Goal: Task Accomplishment & Management: Use online tool/utility

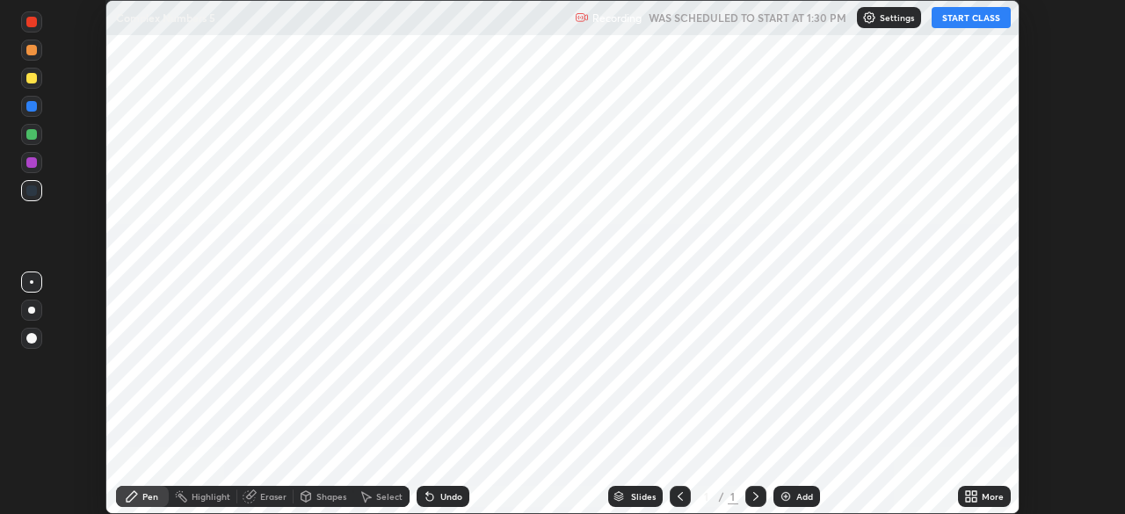
scroll to position [514, 1124]
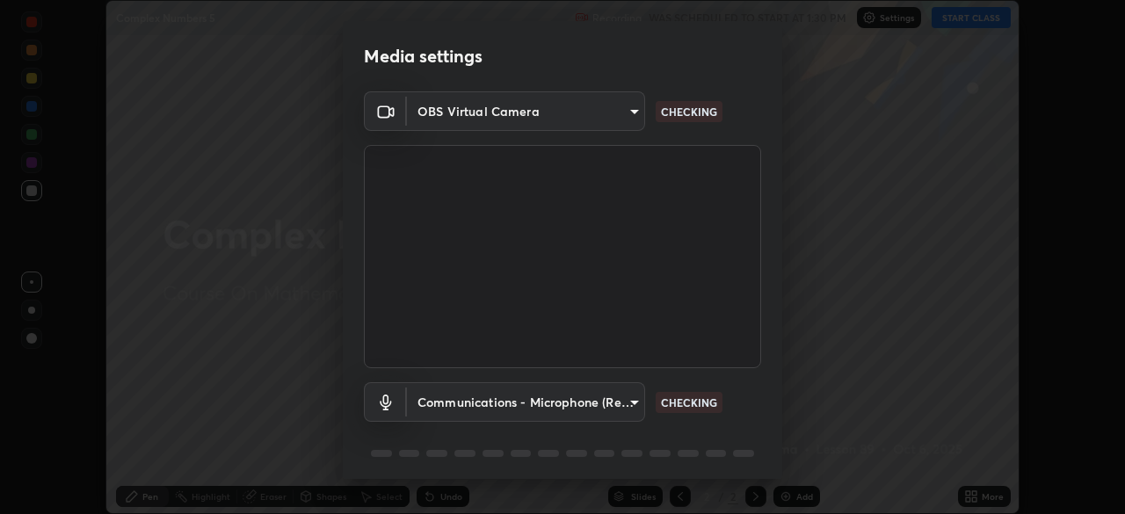
type input "45a9c953fc560ff4a06357cd143dcd85fc71fb1e664dcff5325b0048f3aa7c7e"
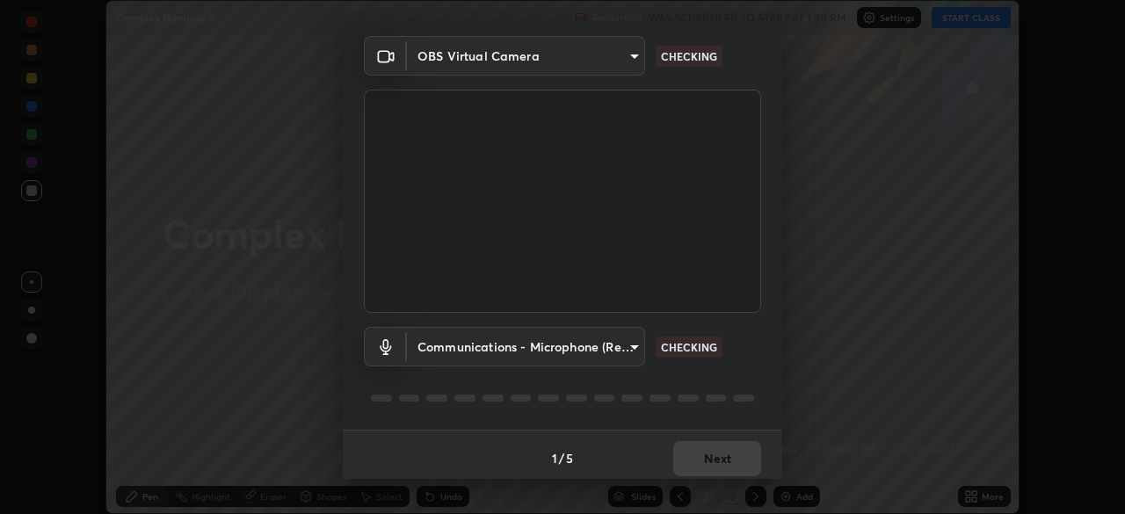
scroll to position [55, 0]
click at [629, 346] on body "Erase all Complex Numbers 5 Recording WAS SCHEDULED TO START AT 1:30 PM Setting…" at bounding box center [562, 257] width 1125 height 514
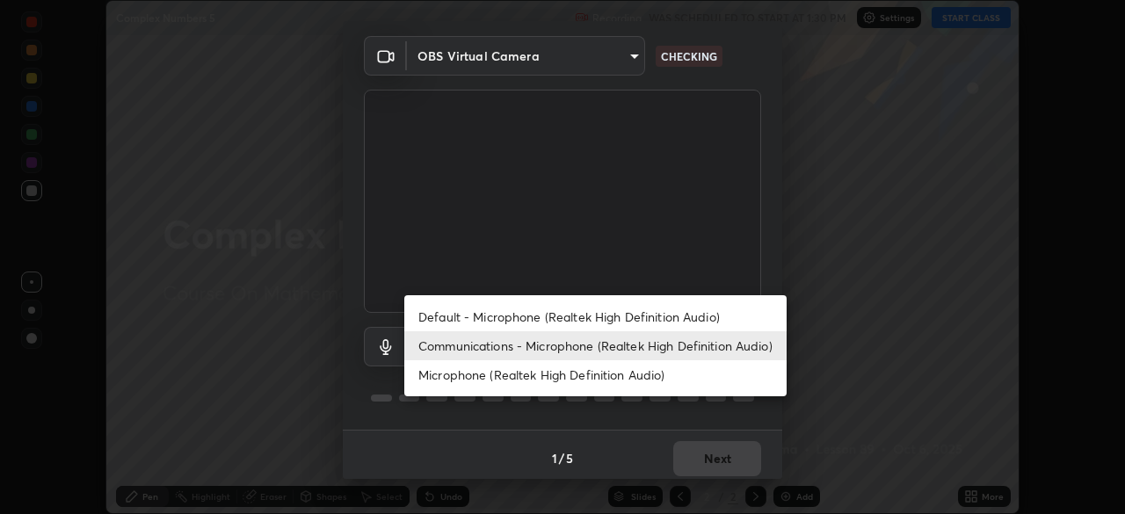
click at [639, 345] on li "Communications - Microphone (Realtek High Definition Audio)" at bounding box center [595, 345] width 382 height 29
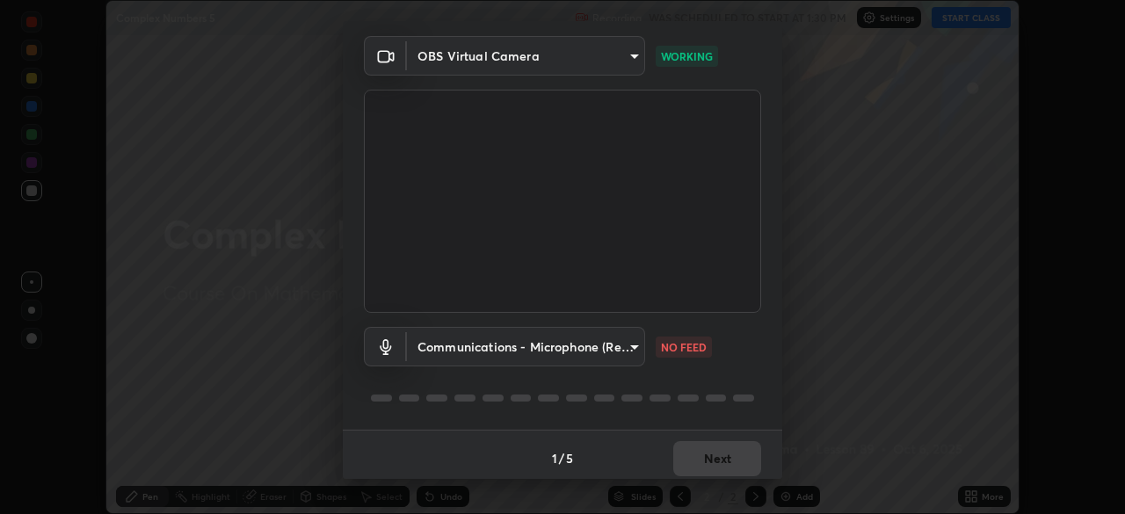
scroll to position [62, 0]
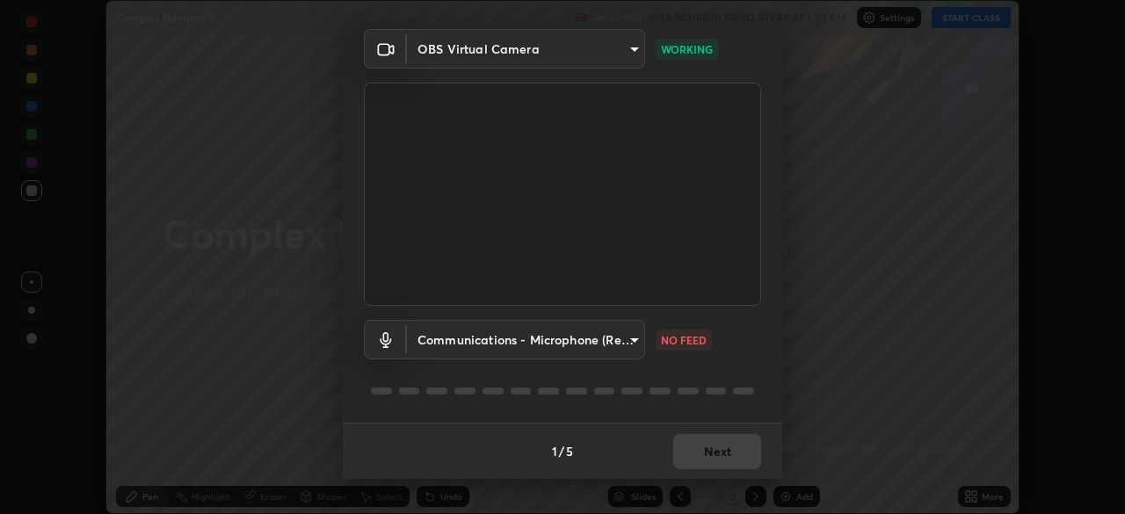
click at [631, 334] on body "Erase all Complex Numbers 5 Recording WAS SCHEDULED TO START AT 1:30 PM Setting…" at bounding box center [562, 257] width 1125 height 514
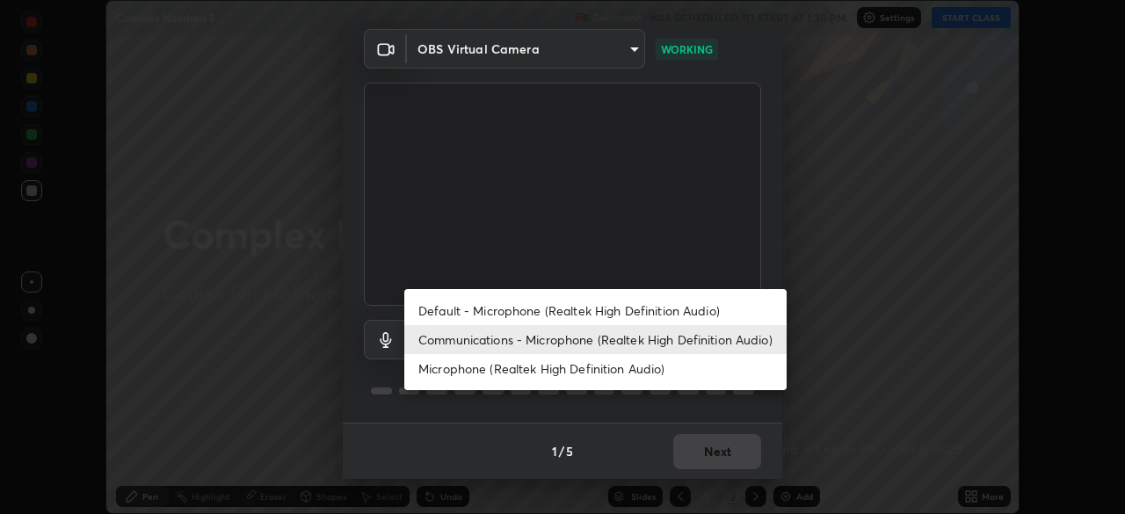
click at [607, 315] on li "Default - Microphone (Realtek High Definition Audio)" at bounding box center [595, 310] width 382 height 29
type input "default"
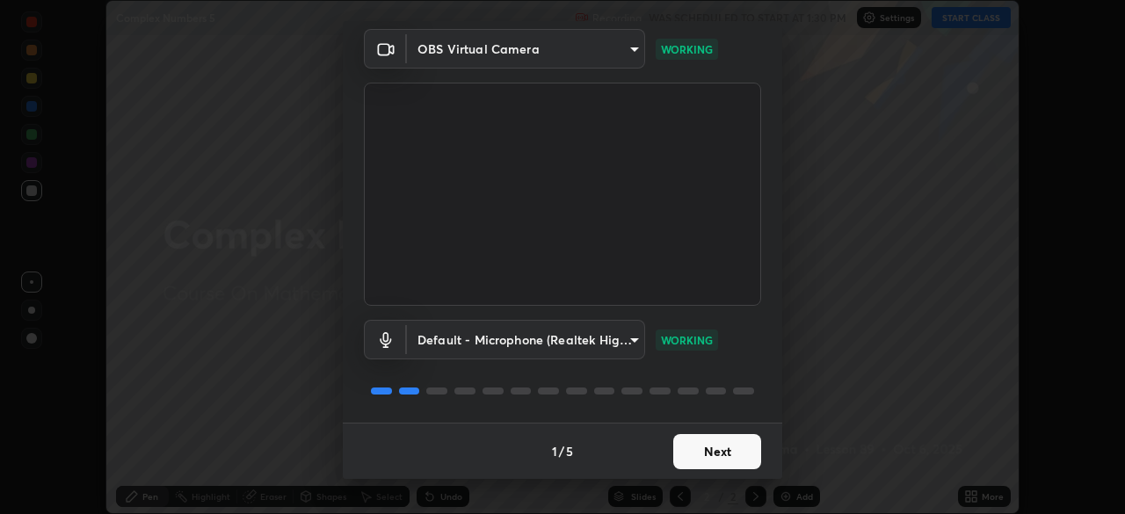
click at [730, 450] on button "Next" at bounding box center [717, 451] width 88 height 35
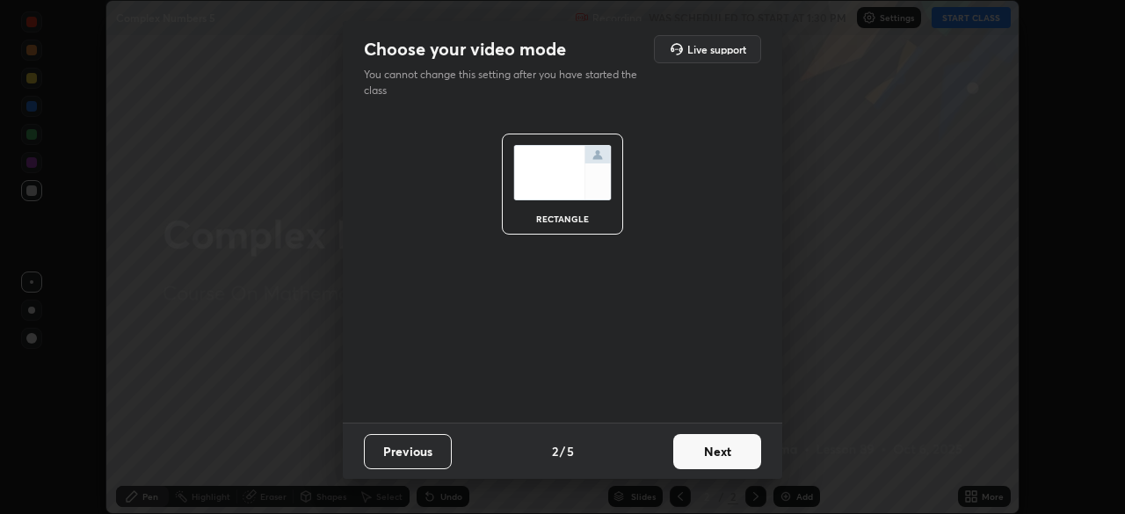
scroll to position [0, 0]
click at [729, 455] on button "Next" at bounding box center [717, 451] width 88 height 35
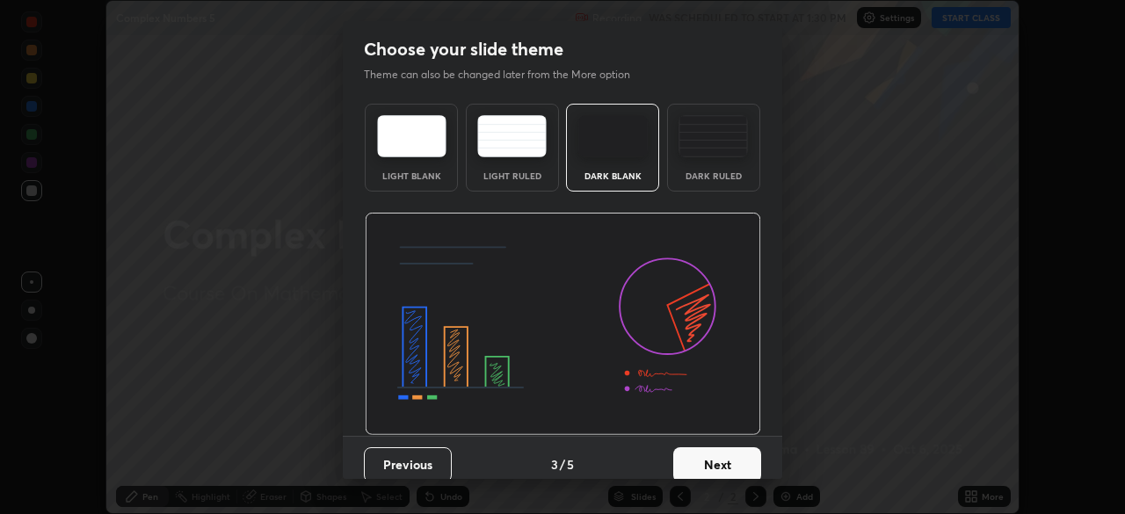
click at [729, 457] on button "Next" at bounding box center [717, 464] width 88 height 35
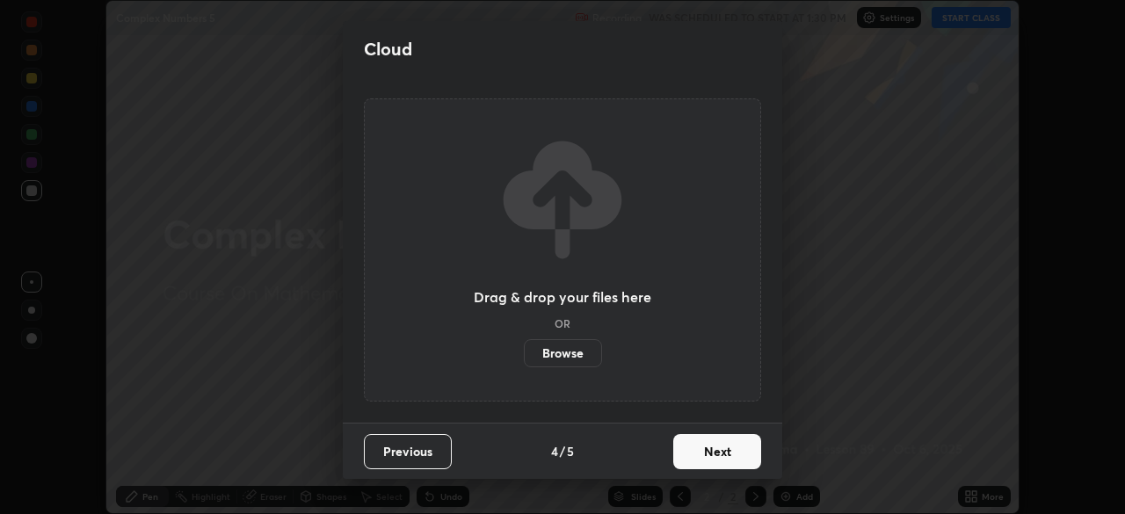
click at [729, 461] on button "Next" at bounding box center [717, 451] width 88 height 35
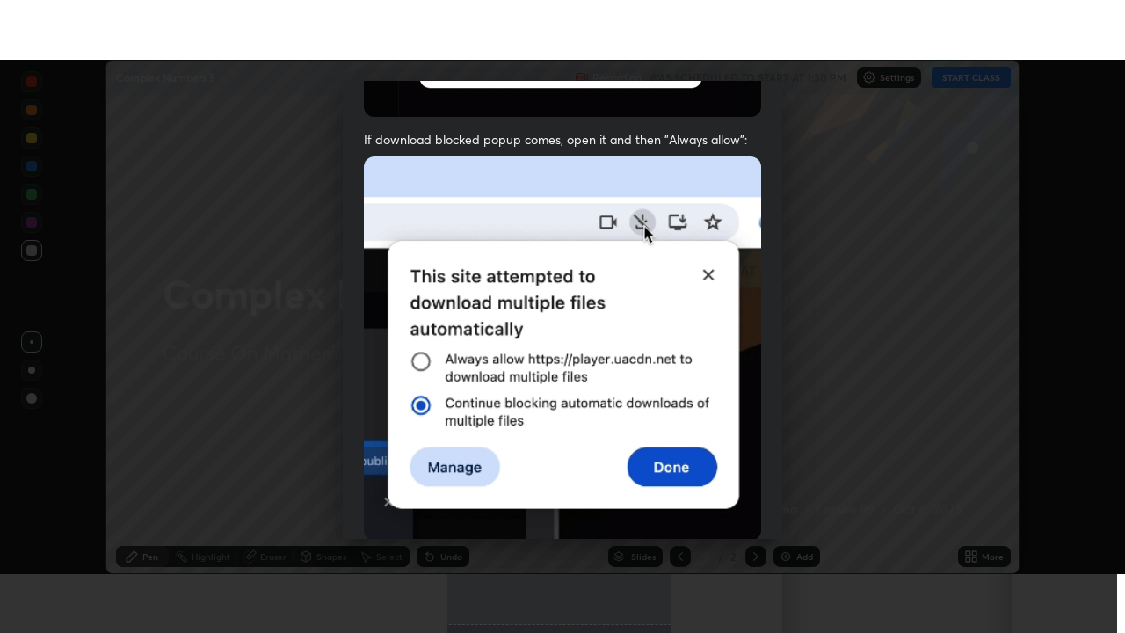
scroll to position [421, 0]
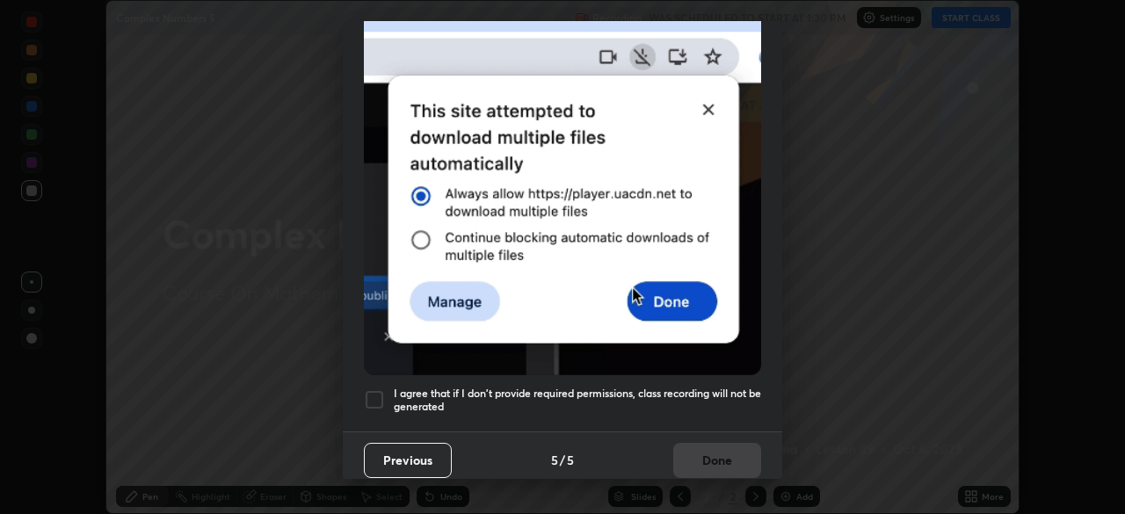
click at [723, 309] on img at bounding box center [562, 183] width 397 height 384
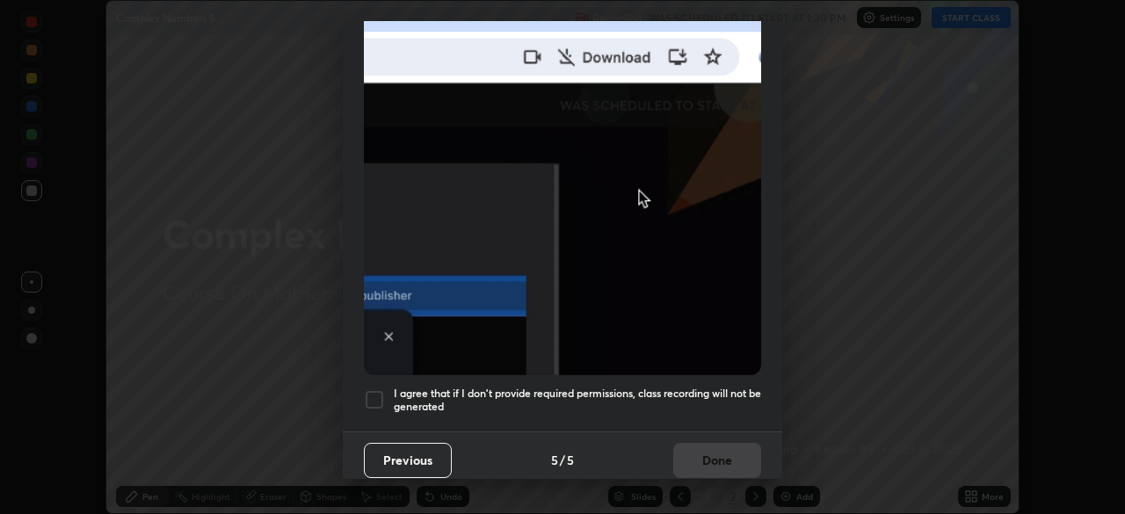
click at [370, 389] on div at bounding box center [374, 399] width 21 height 21
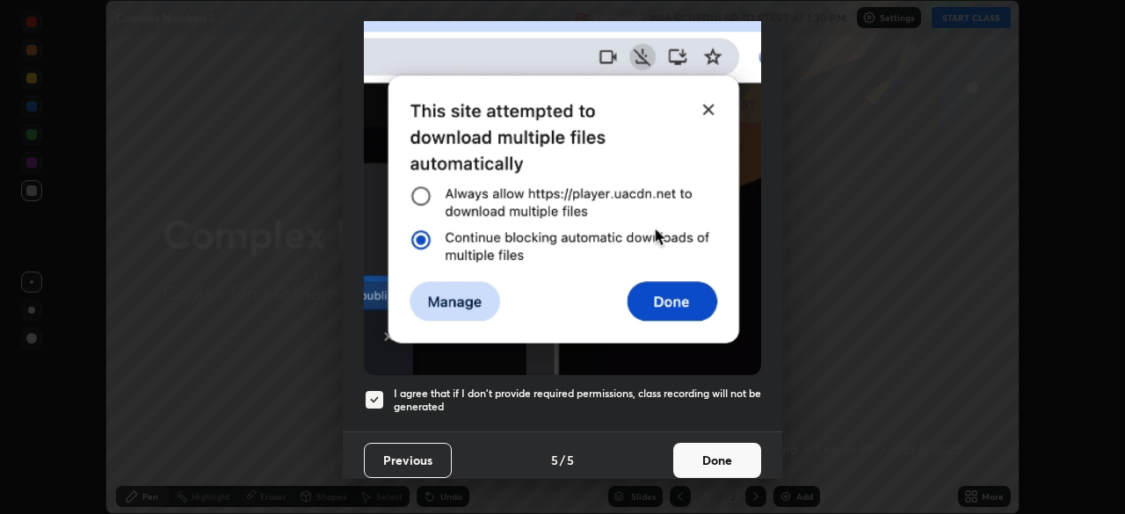
click at [724, 455] on button "Done" at bounding box center [717, 460] width 88 height 35
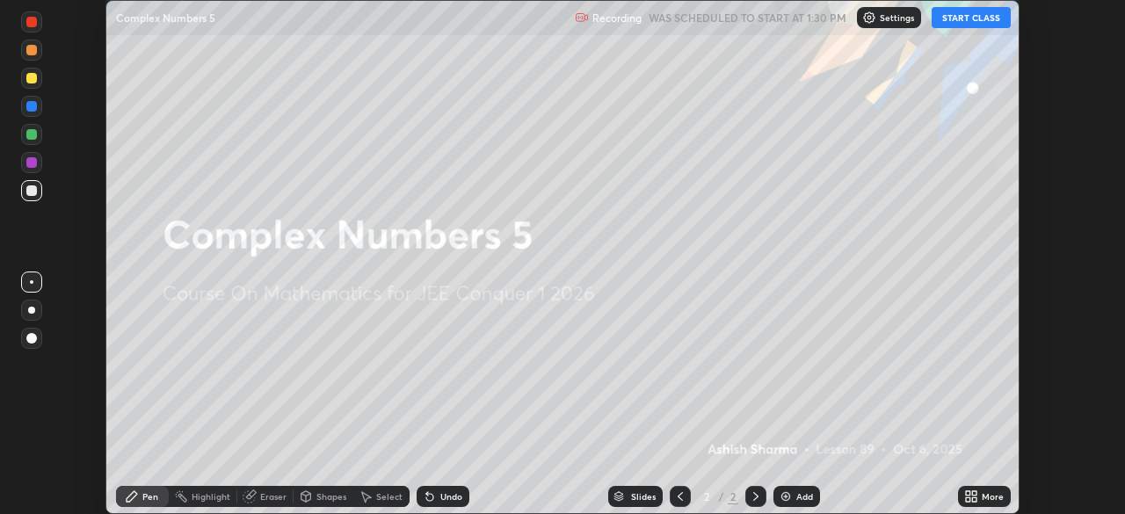
click at [992, 497] on div "More" at bounding box center [993, 496] width 22 height 9
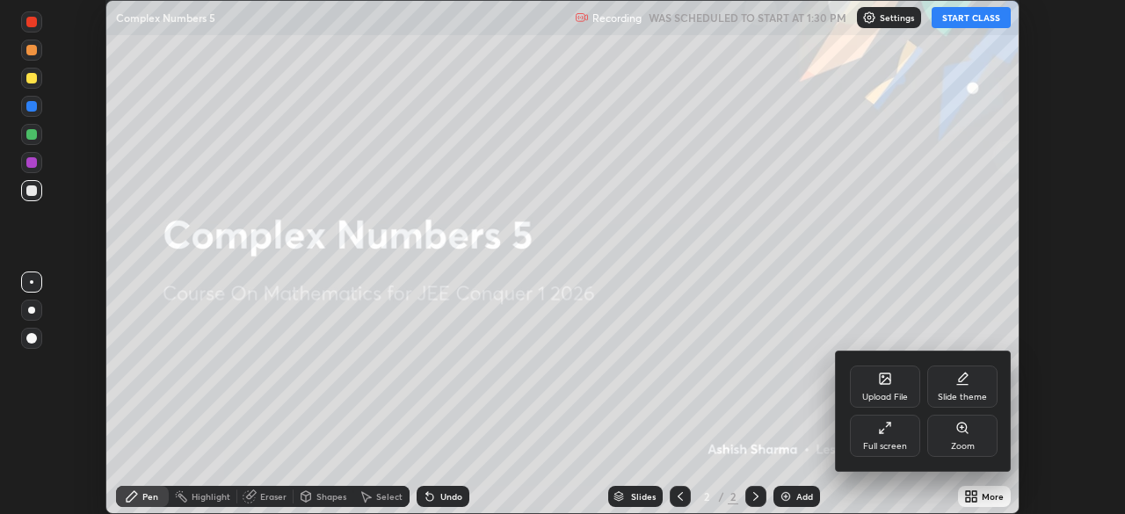
click at [891, 439] on div "Full screen" at bounding box center [885, 436] width 70 height 42
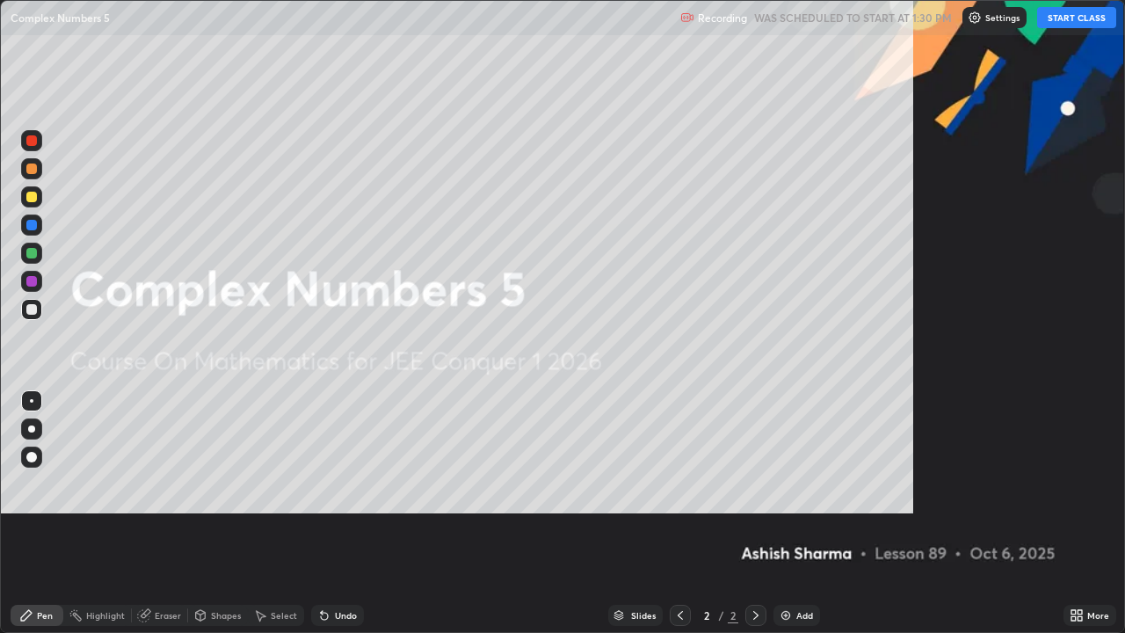
scroll to position [633, 1125]
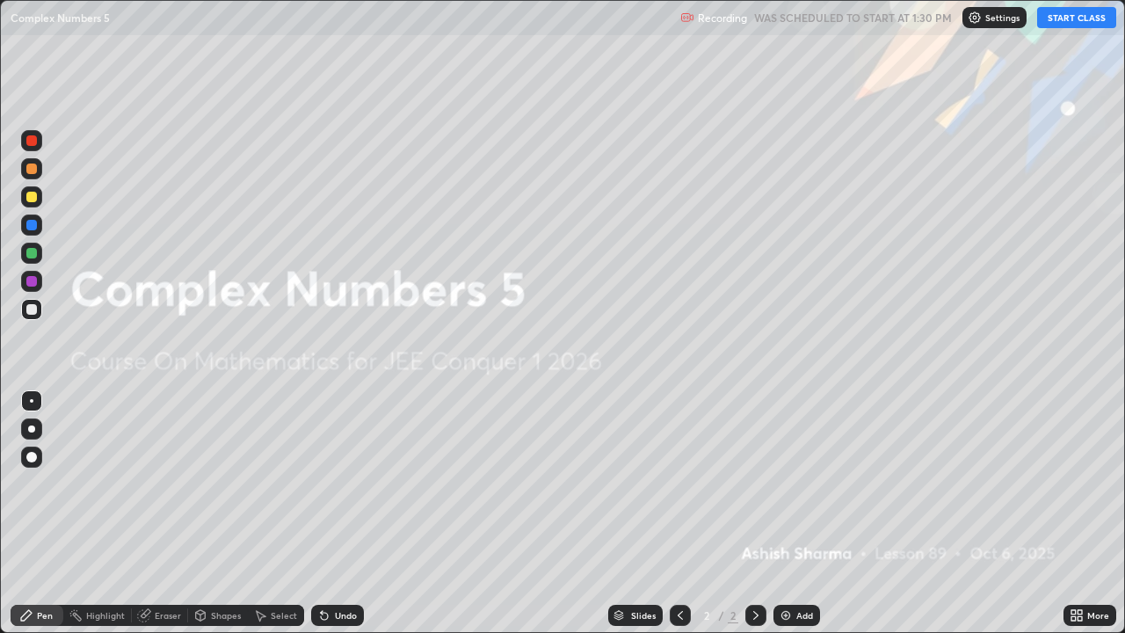
click at [795, 513] on div "Add" at bounding box center [797, 615] width 47 height 21
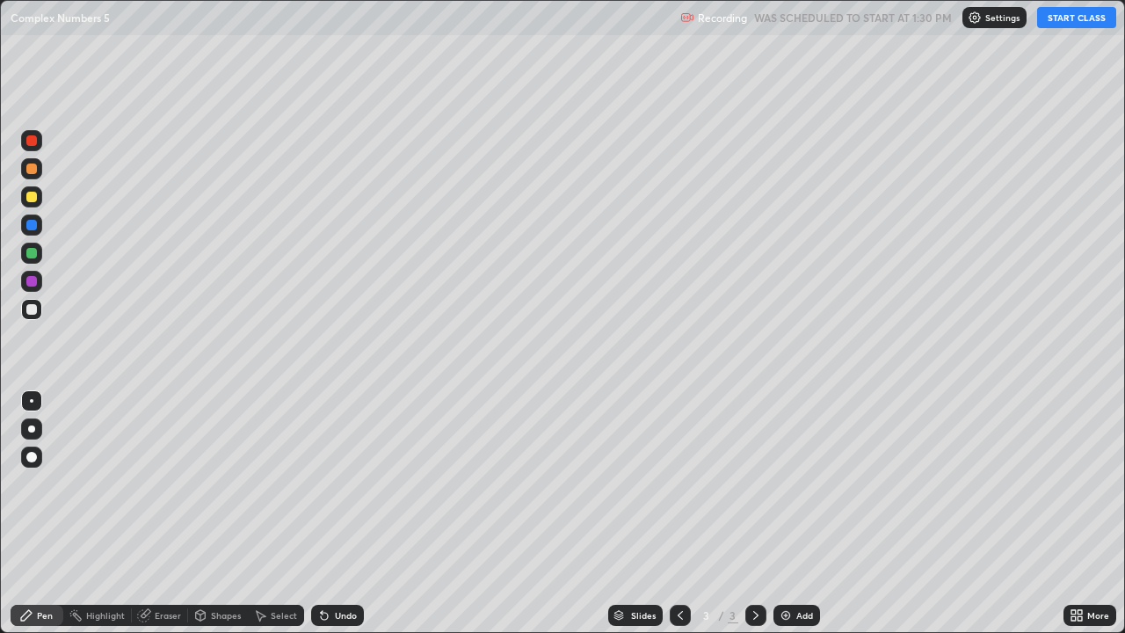
click at [32, 312] on div at bounding box center [31, 309] width 11 height 11
click at [31, 425] on div at bounding box center [31, 428] width 21 height 21
click at [1070, 21] on button "START CLASS" at bounding box center [1076, 17] width 79 height 21
click at [33, 254] on div at bounding box center [31, 253] width 11 height 11
click at [807, 513] on div "Add" at bounding box center [804, 615] width 17 height 9
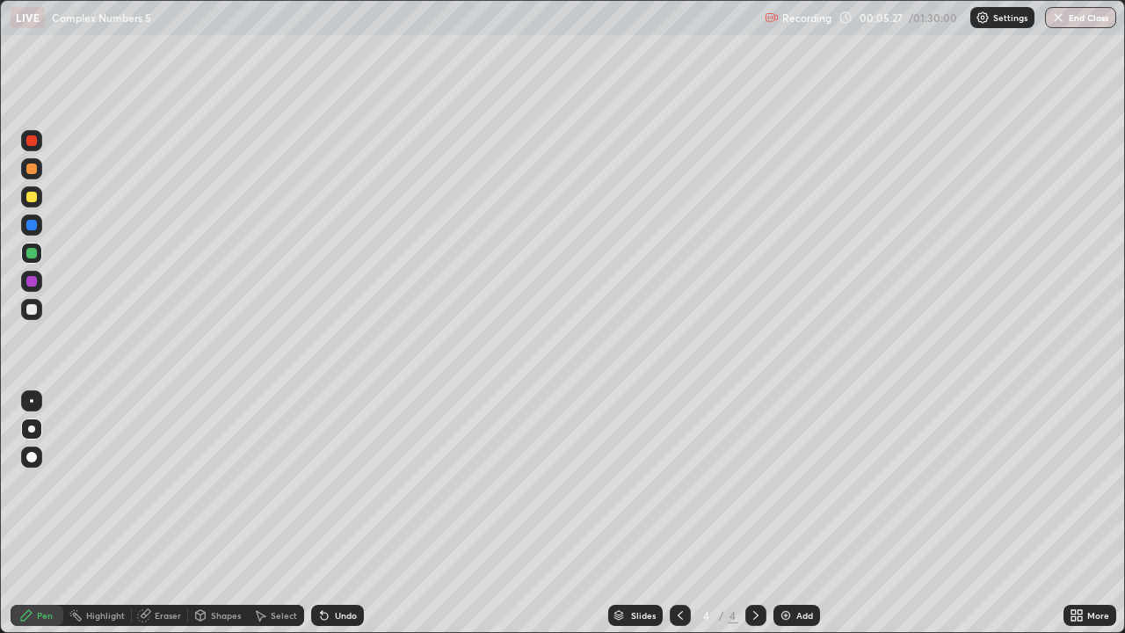
click at [36, 310] on div at bounding box center [31, 309] width 11 height 11
click at [797, 513] on div "Add" at bounding box center [804, 615] width 17 height 9
click at [351, 513] on div "Undo" at bounding box center [346, 615] width 22 height 9
click at [342, 513] on div "Undo" at bounding box center [346, 615] width 22 height 9
click at [335, 513] on div "Undo" at bounding box center [346, 615] width 22 height 9
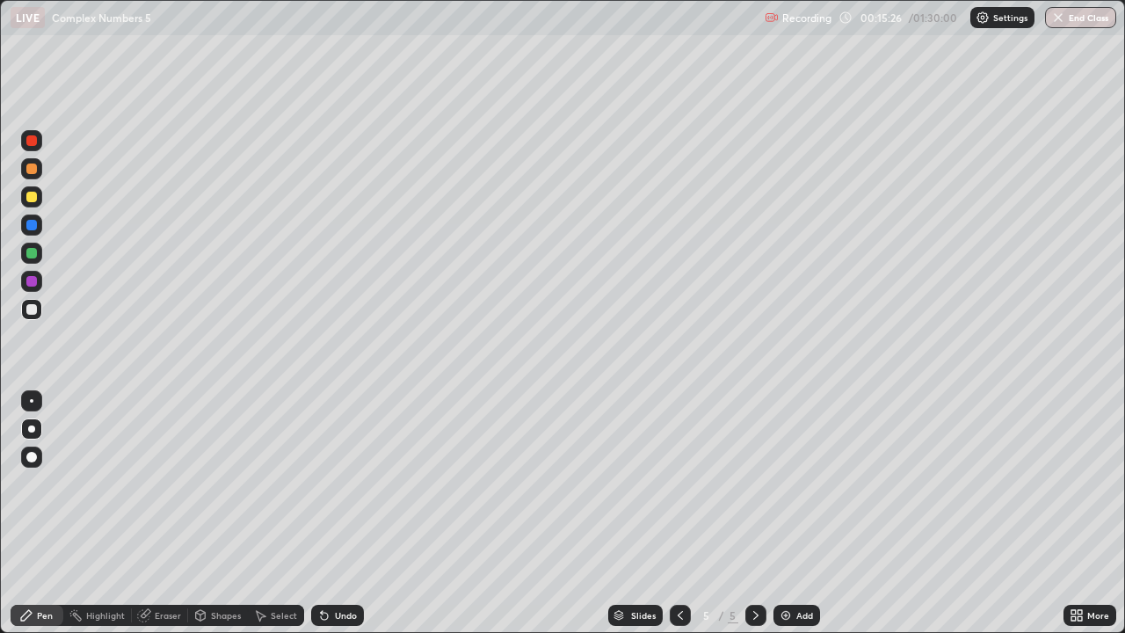
click at [797, 513] on div "Add" at bounding box center [804, 615] width 17 height 9
click at [341, 513] on div "Undo" at bounding box center [346, 615] width 22 height 9
click at [344, 513] on div "Undo" at bounding box center [346, 615] width 22 height 9
click at [349, 513] on div "Undo" at bounding box center [346, 615] width 22 height 9
click at [353, 513] on div "Undo" at bounding box center [337, 615] width 53 height 21
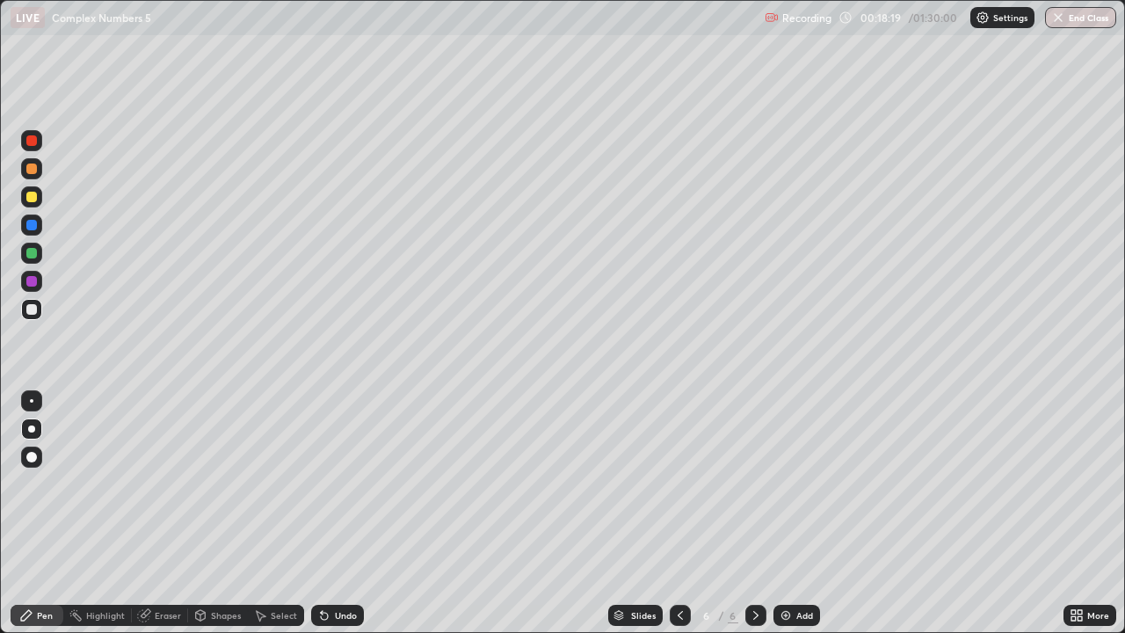
click at [355, 513] on div "Undo" at bounding box center [334, 615] width 60 height 35
click at [338, 513] on div "Undo" at bounding box center [346, 615] width 22 height 9
click at [342, 513] on div "Undo" at bounding box center [346, 615] width 22 height 9
click at [338, 513] on div "Undo" at bounding box center [346, 615] width 22 height 9
click at [344, 513] on div "Undo" at bounding box center [337, 615] width 53 height 21
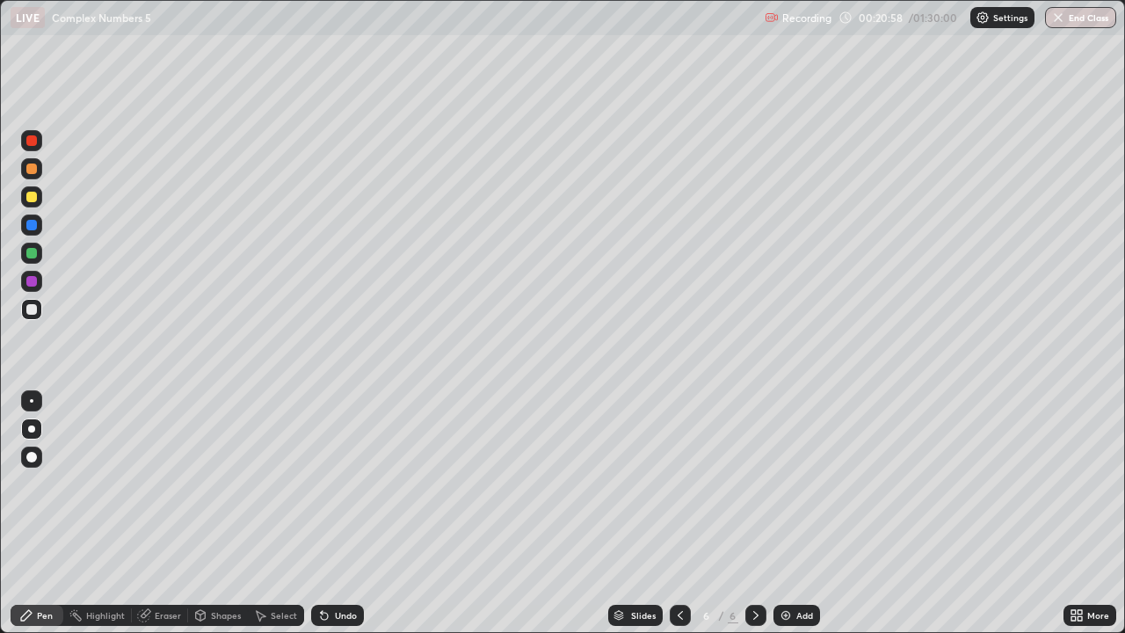
click at [344, 513] on div "Undo" at bounding box center [334, 615] width 60 height 35
click at [345, 513] on div "Undo" at bounding box center [337, 615] width 53 height 21
click at [346, 513] on div "Undo" at bounding box center [346, 615] width 22 height 9
click at [165, 513] on div "Eraser" at bounding box center [168, 615] width 26 height 9
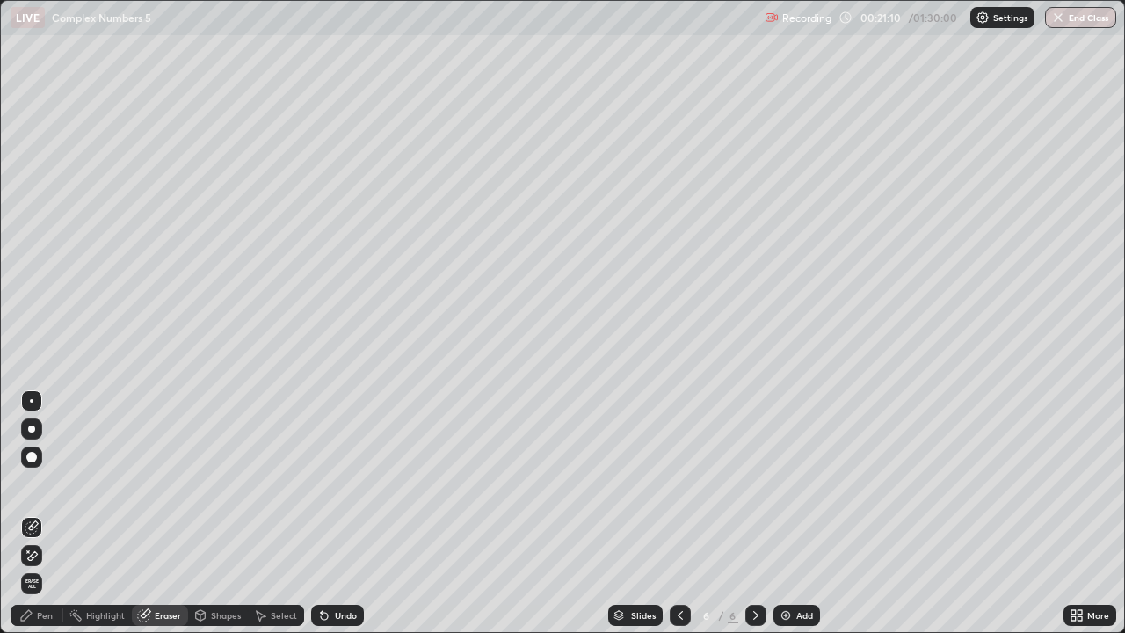
click at [50, 513] on div "Pen" at bounding box center [45, 615] width 16 height 9
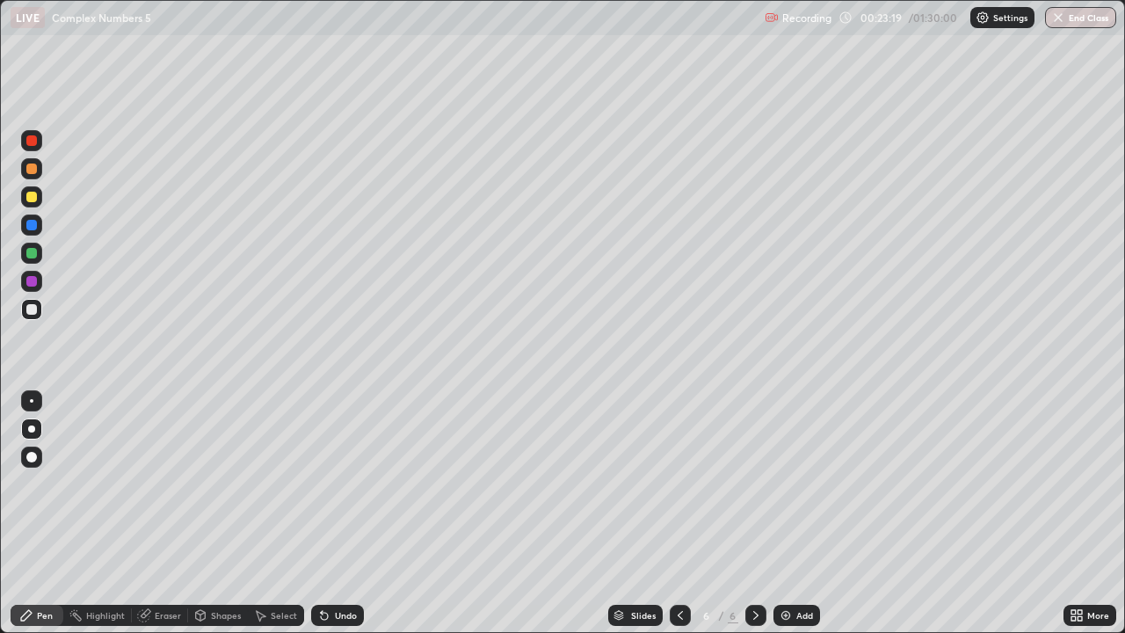
click at [794, 513] on div "Add" at bounding box center [797, 615] width 47 height 21
click at [799, 513] on div "Add" at bounding box center [804, 615] width 17 height 9
click at [27, 254] on div at bounding box center [31, 253] width 11 height 11
click at [345, 513] on div "Undo" at bounding box center [346, 615] width 22 height 9
click at [796, 513] on div "Add" at bounding box center [804, 615] width 17 height 9
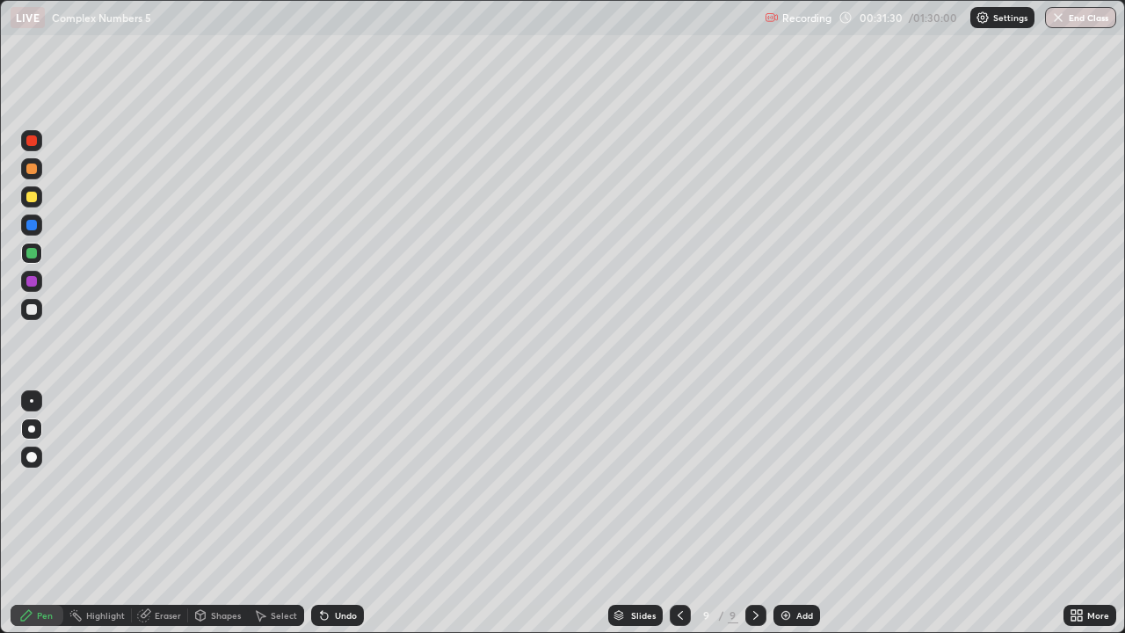
click at [687, 513] on div at bounding box center [680, 615] width 21 height 21
click at [760, 513] on icon at bounding box center [756, 615] width 14 height 14
click at [1016, 513] on div "Slides 9 / 9 Add" at bounding box center [714, 615] width 700 height 35
click at [796, 513] on div "Add" at bounding box center [804, 615] width 17 height 9
click at [680, 513] on icon at bounding box center [680, 615] width 14 height 14
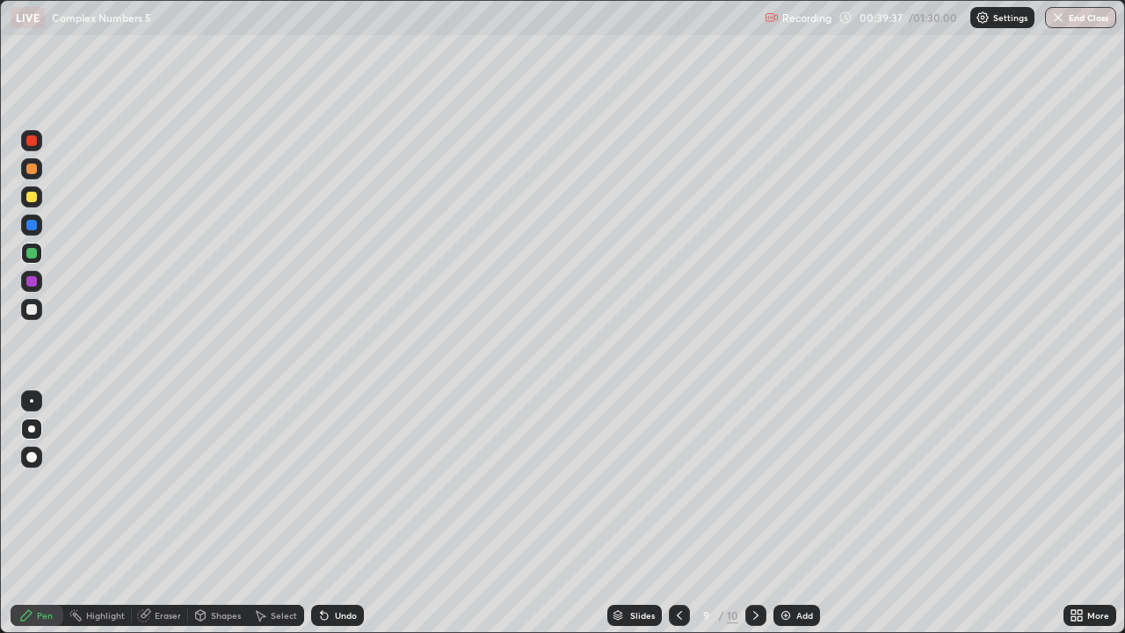
click at [753, 513] on icon at bounding box center [755, 615] width 5 height 9
click at [672, 513] on div at bounding box center [679, 615] width 21 height 21
click at [749, 513] on icon at bounding box center [756, 615] width 14 height 14
click at [344, 513] on div "Undo" at bounding box center [346, 615] width 22 height 9
click at [340, 513] on div "Undo" at bounding box center [346, 615] width 22 height 9
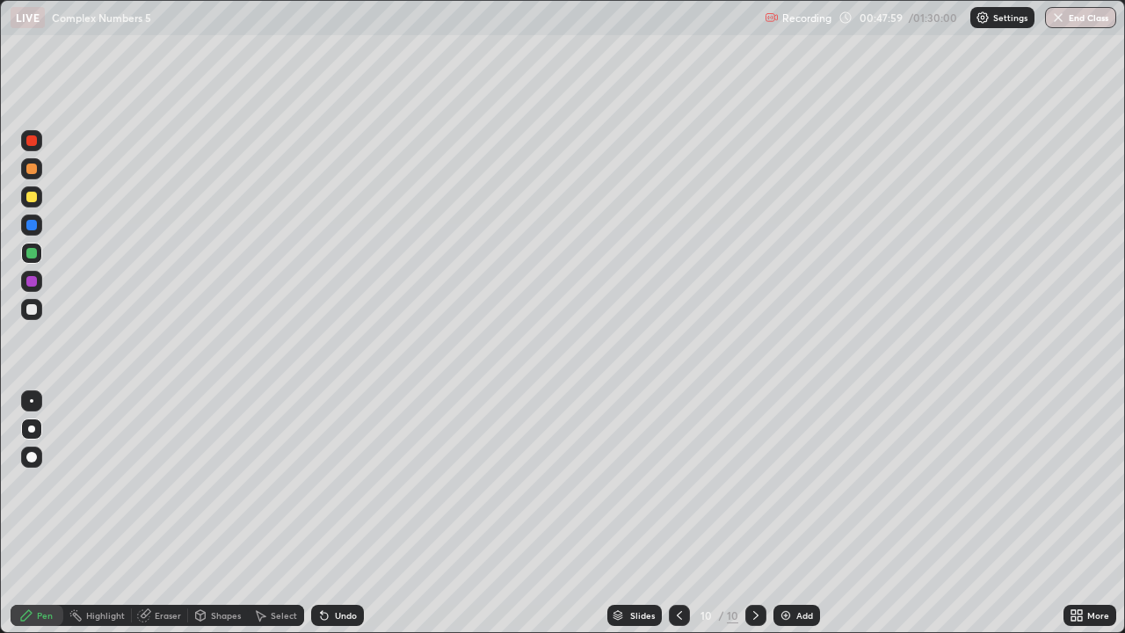
click at [345, 513] on div "Undo" at bounding box center [337, 615] width 53 height 21
click at [799, 513] on div "Add" at bounding box center [804, 615] width 17 height 9
click at [345, 513] on div "Undo" at bounding box center [346, 615] width 22 height 9
click at [337, 513] on div "Undo" at bounding box center [346, 615] width 22 height 9
click at [338, 513] on div "Undo" at bounding box center [346, 615] width 22 height 9
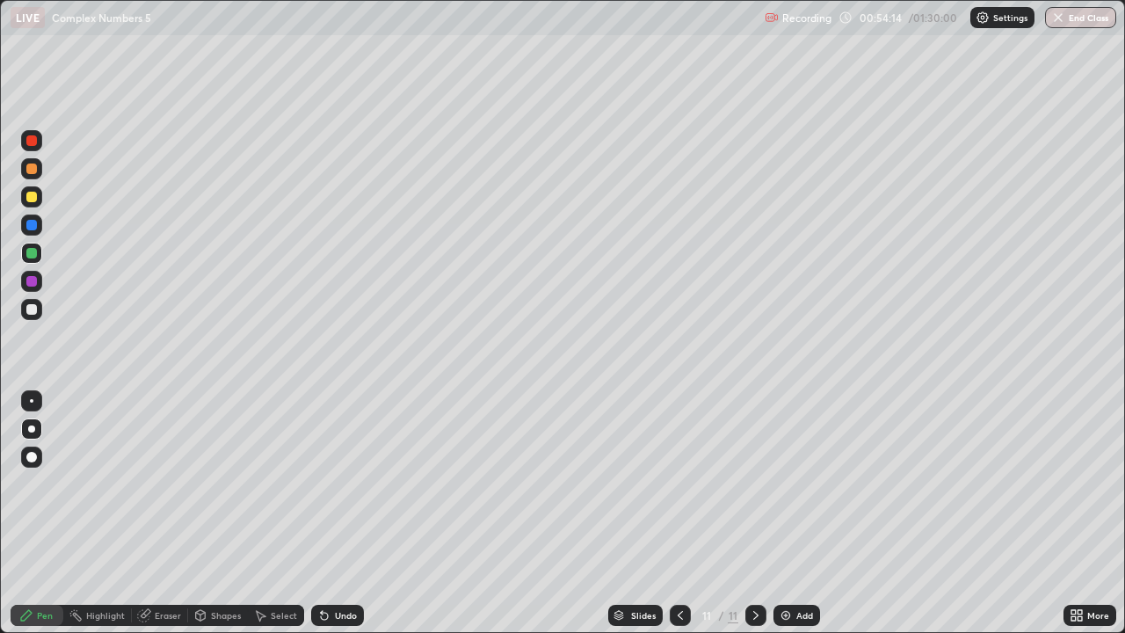
click at [599, 513] on div "Slides 11 / 11 Add" at bounding box center [714, 615] width 700 height 35
click at [352, 513] on div "Undo" at bounding box center [346, 615] width 22 height 9
click at [796, 513] on div "Add" at bounding box center [804, 615] width 17 height 9
click at [34, 304] on div at bounding box center [31, 309] width 11 height 11
click at [35, 307] on div at bounding box center [31, 309] width 11 height 11
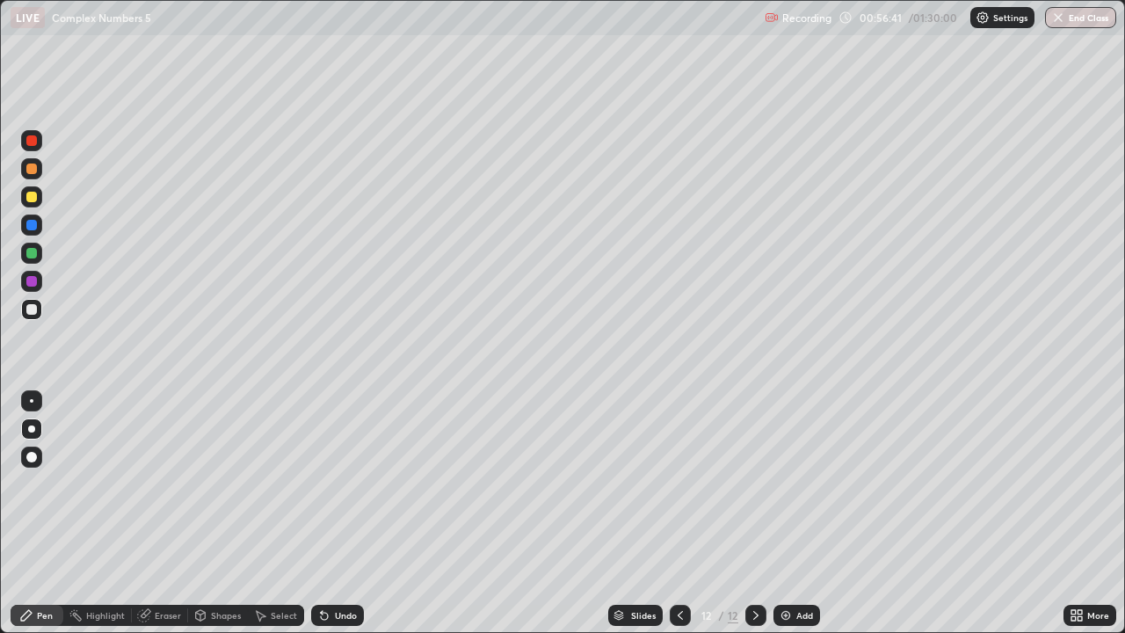
click at [33, 309] on div at bounding box center [31, 309] width 11 height 11
click at [161, 513] on div "Eraser" at bounding box center [160, 615] width 56 height 21
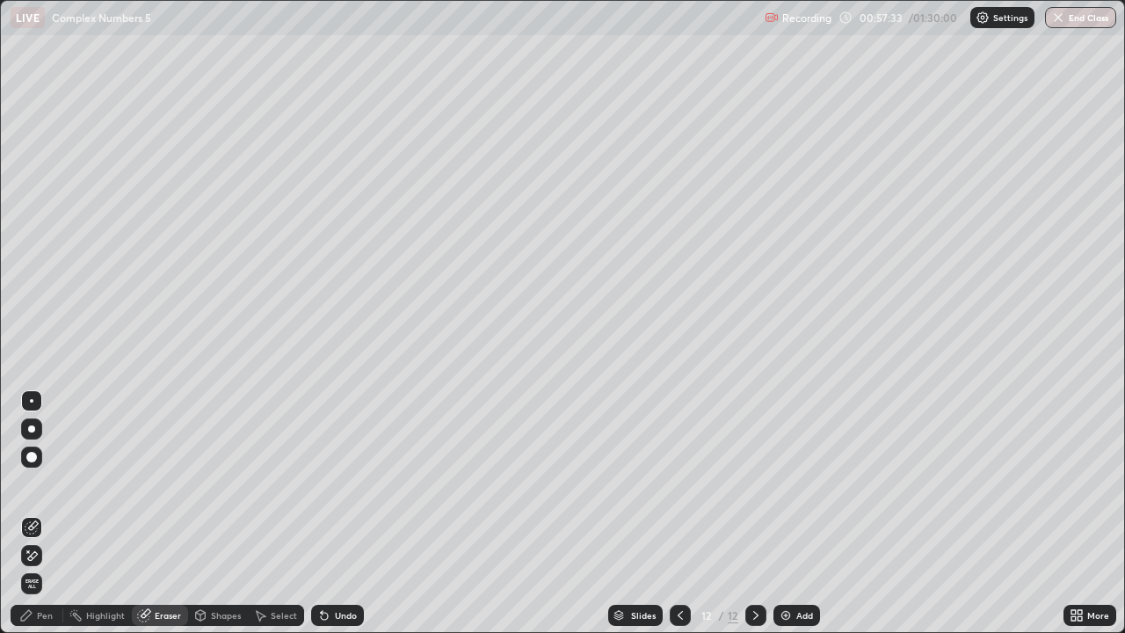
click at [678, 513] on icon at bounding box center [680, 615] width 14 height 14
click at [752, 513] on icon at bounding box center [756, 615] width 14 height 14
click at [53, 513] on div "Pen" at bounding box center [37, 615] width 53 height 21
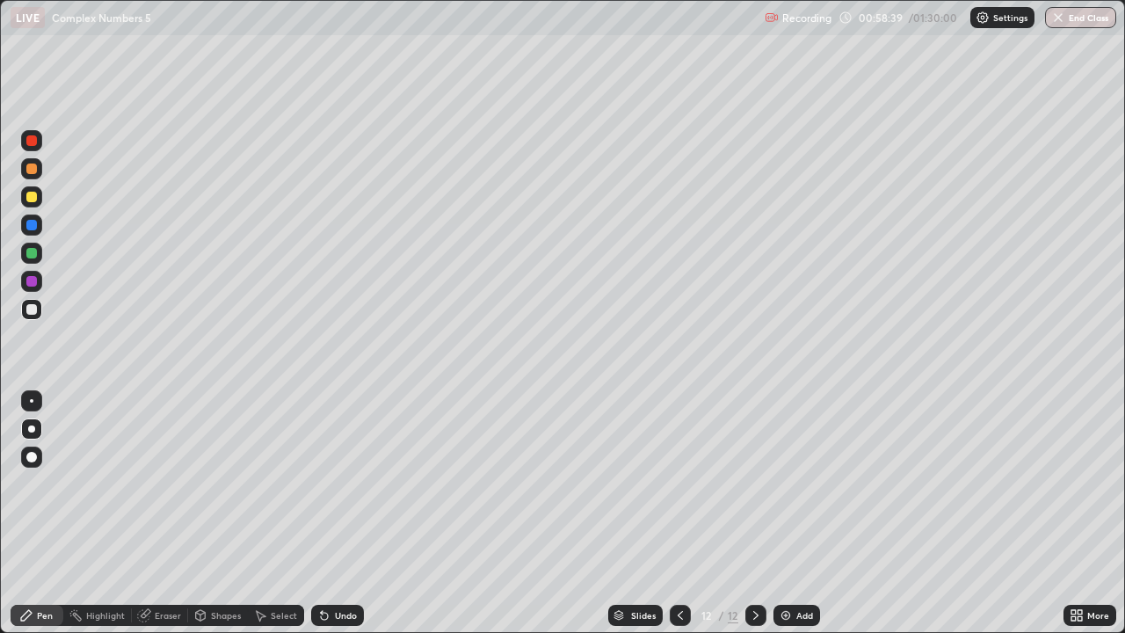
click at [793, 513] on div "Add" at bounding box center [797, 615] width 47 height 21
click at [29, 253] on div at bounding box center [31, 253] width 11 height 11
click at [28, 309] on div at bounding box center [31, 309] width 11 height 11
click at [34, 195] on div at bounding box center [31, 197] width 11 height 11
click at [164, 513] on div "Eraser" at bounding box center [168, 615] width 26 height 9
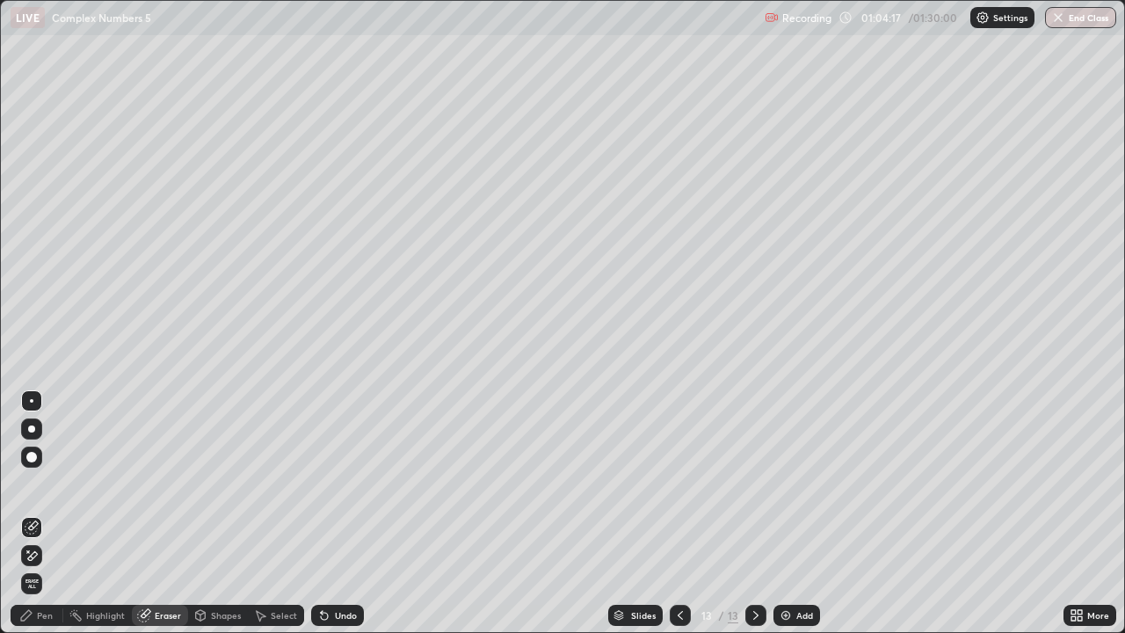
click at [45, 513] on div "Pen" at bounding box center [37, 615] width 53 height 21
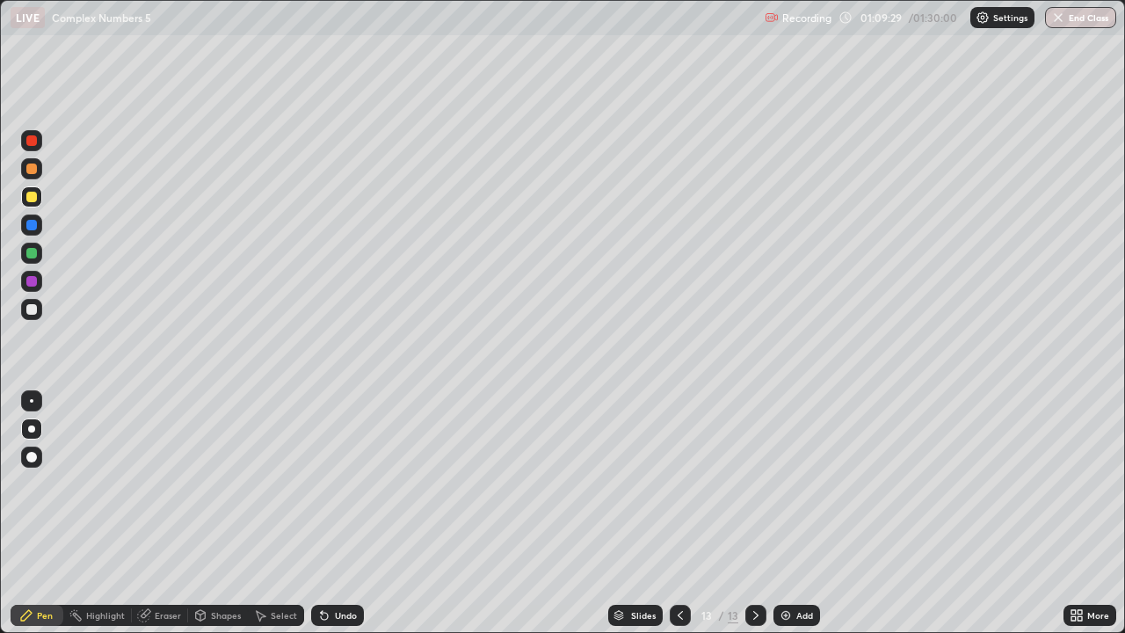
click at [796, 513] on div "Add" at bounding box center [804, 615] width 17 height 9
click at [341, 513] on div "Undo" at bounding box center [346, 615] width 22 height 9
click at [340, 513] on div "Undo" at bounding box center [346, 615] width 22 height 9
click at [793, 513] on div "Add" at bounding box center [797, 615] width 47 height 21
click at [349, 513] on div "Undo" at bounding box center [346, 615] width 22 height 9
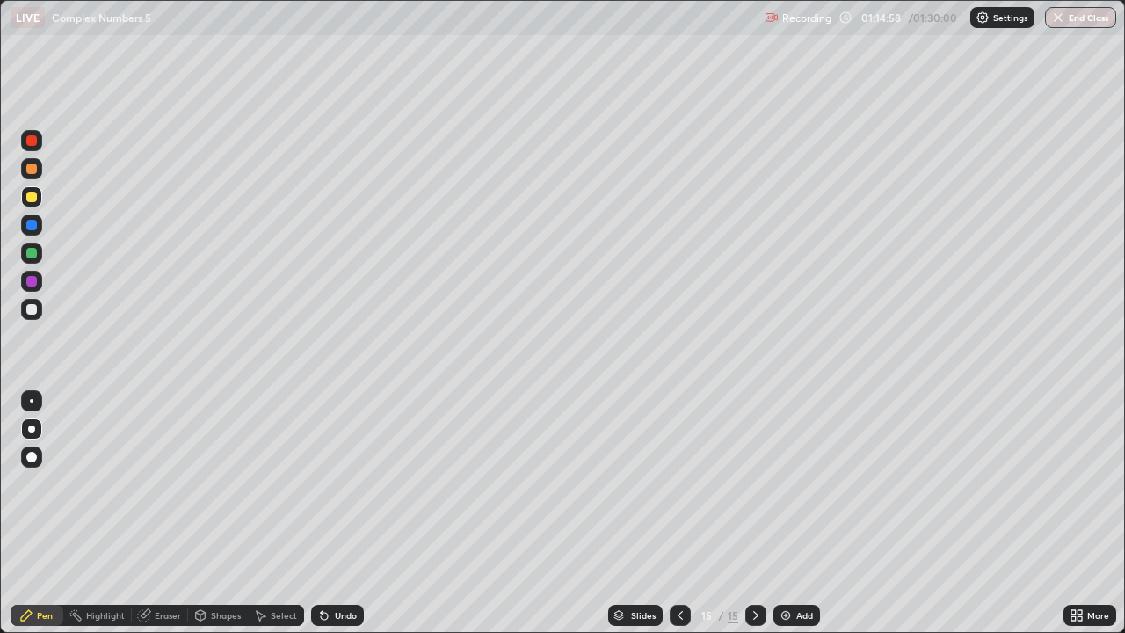
click at [349, 513] on div "Undo" at bounding box center [337, 615] width 53 height 21
click at [346, 513] on div "Undo" at bounding box center [346, 615] width 22 height 9
click at [796, 513] on div "Add" at bounding box center [804, 615] width 17 height 9
click at [344, 513] on div "Undo" at bounding box center [346, 615] width 22 height 9
click at [338, 513] on div "Undo" at bounding box center [346, 615] width 22 height 9
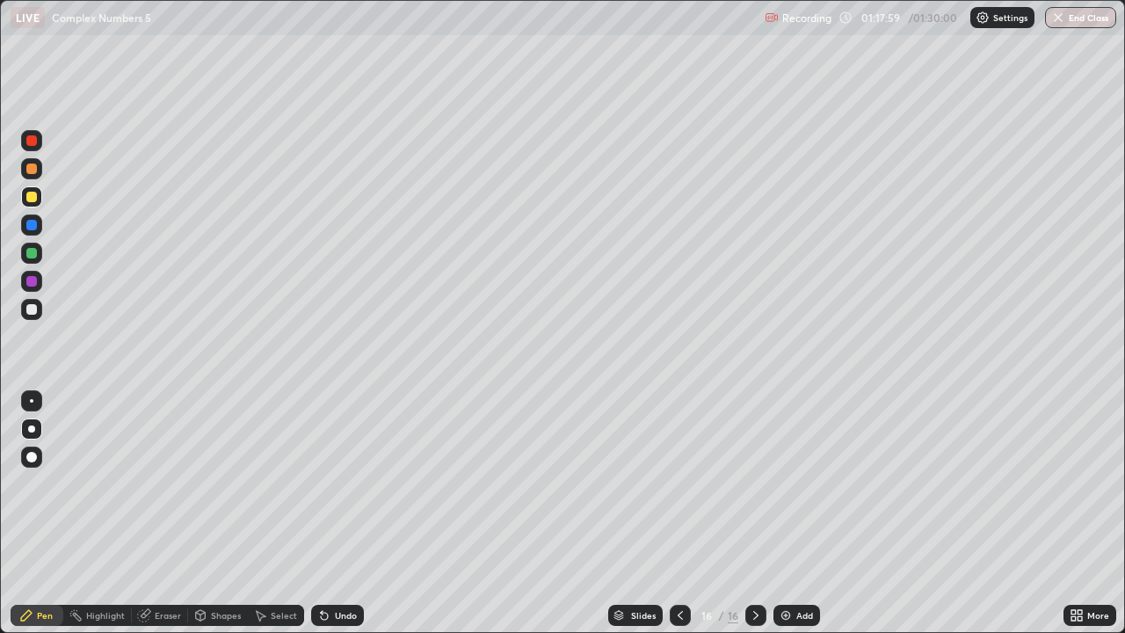
click at [341, 513] on div "Undo" at bounding box center [346, 615] width 22 height 9
click at [796, 513] on div "Add" at bounding box center [804, 615] width 17 height 9
click at [788, 513] on img at bounding box center [786, 615] width 14 height 14
click at [345, 513] on div "Undo" at bounding box center [346, 615] width 22 height 9
click at [803, 513] on div "Add" at bounding box center [804, 615] width 17 height 9
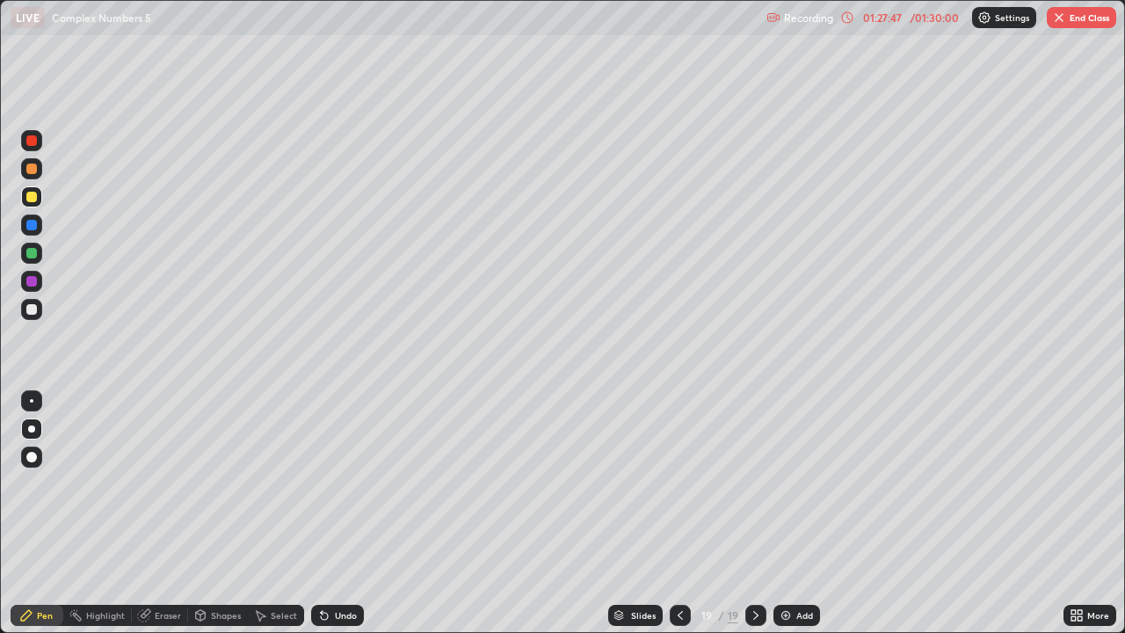
click at [37, 258] on div at bounding box center [31, 253] width 21 height 21
click at [161, 513] on div "Eraser" at bounding box center [168, 615] width 26 height 9
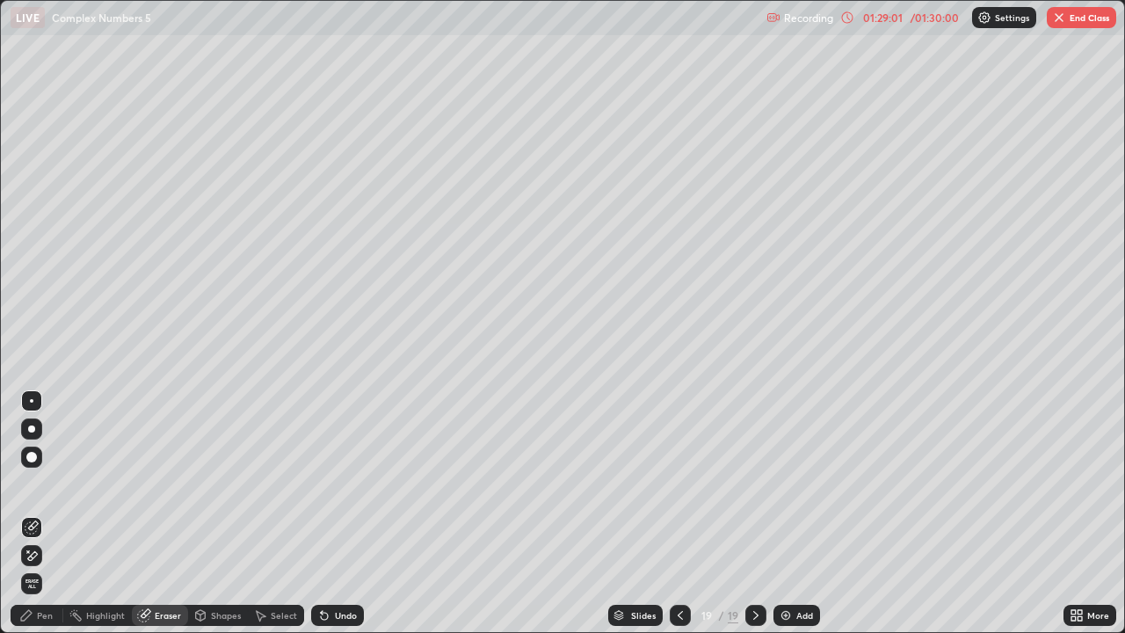
click at [43, 513] on div "Pen" at bounding box center [45, 615] width 16 height 9
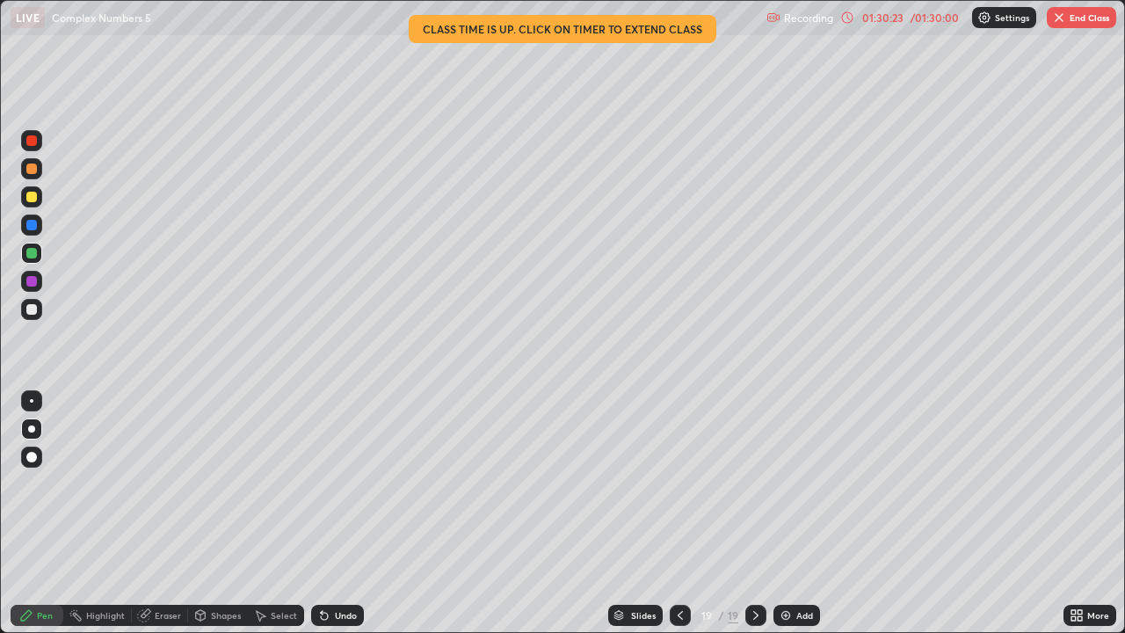
click at [797, 513] on div "Add" at bounding box center [804, 615] width 17 height 9
click at [339, 513] on div "Undo" at bounding box center [346, 615] width 22 height 9
click at [333, 513] on div "Undo" at bounding box center [337, 615] width 53 height 21
click at [340, 513] on div "Undo" at bounding box center [346, 615] width 22 height 9
click at [345, 513] on div "Undo" at bounding box center [346, 615] width 22 height 9
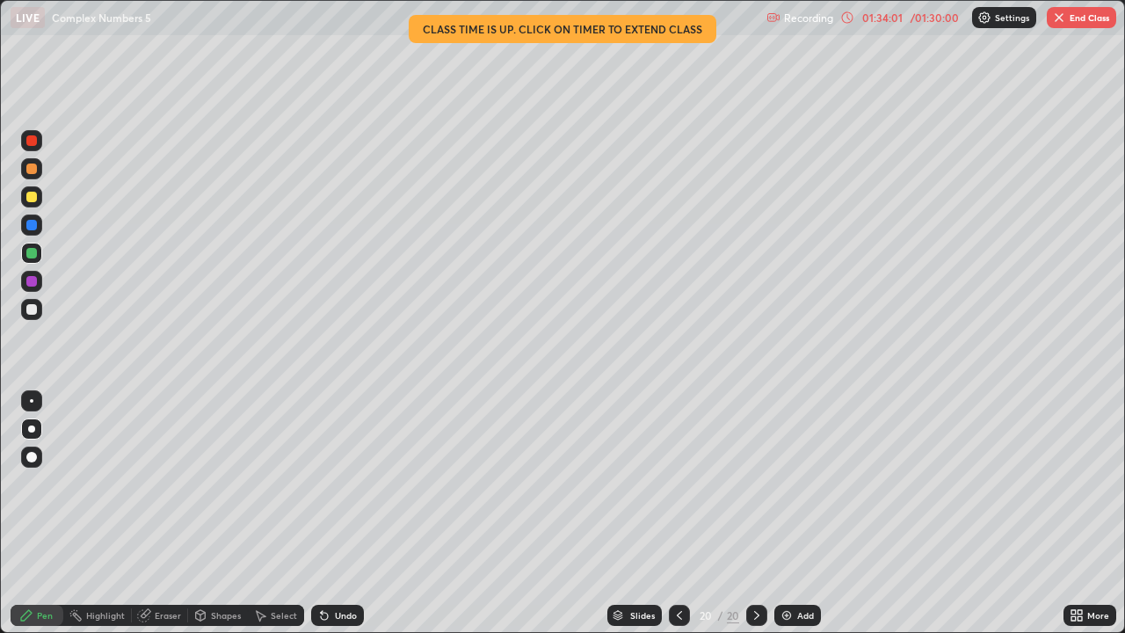
click at [167, 513] on div "Eraser" at bounding box center [168, 615] width 26 height 9
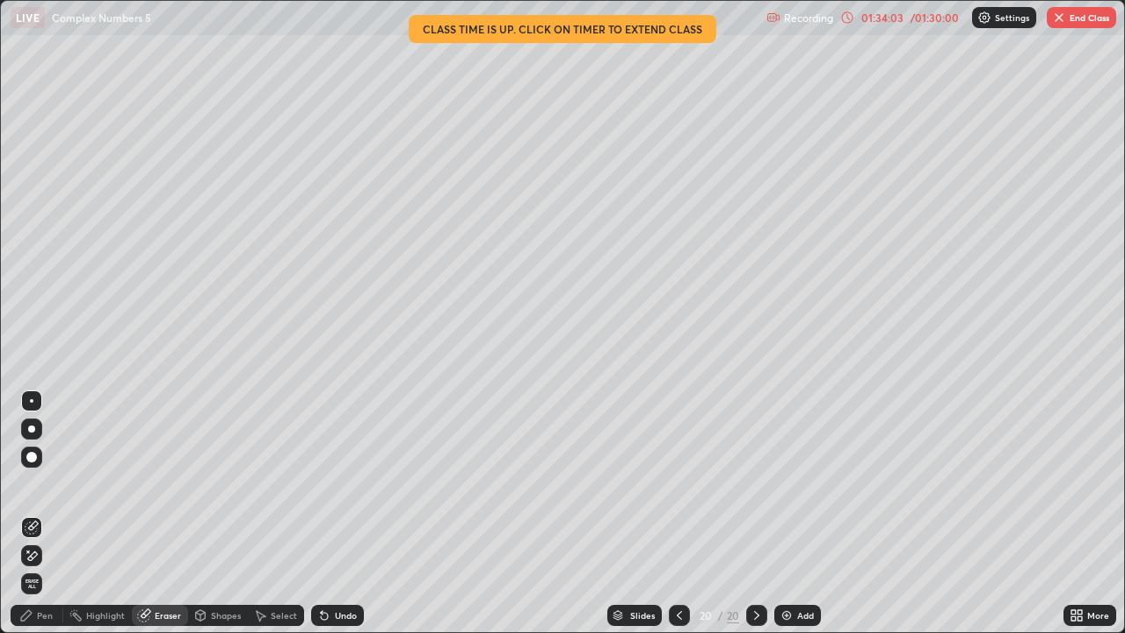
click at [47, 513] on div "Pen" at bounding box center [45, 615] width 16 height 9
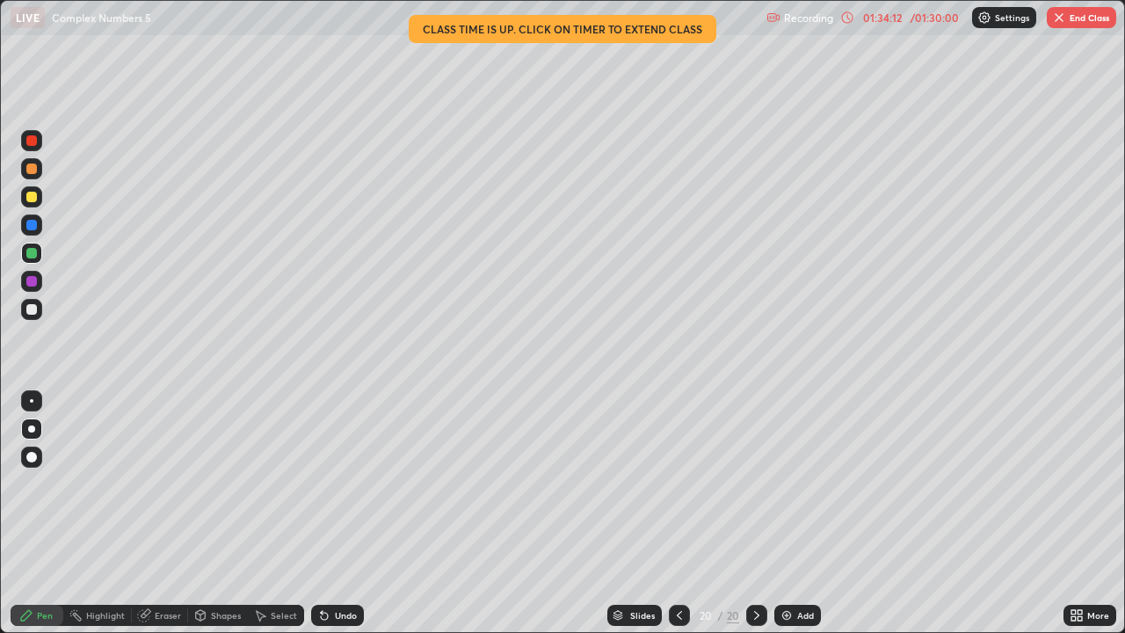
click at [673, 513] on icon at bounding box center [680, 615] width 14 height 14
click at [757, 513] on icon at bounding box center [757, 615] width 14 height 14
click at [756, 513] on icon at bounding box center [757, 615] width 14 height 14
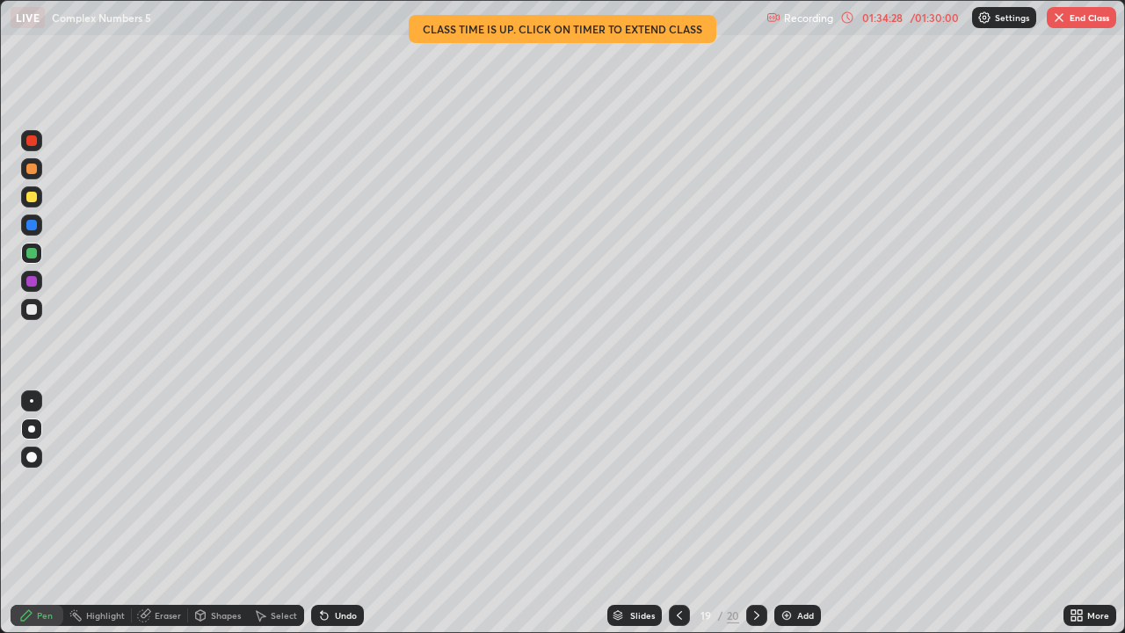
click at [757, 513] on icon at bounding box center [757, 615] width 14 height 14
click at [800, 513] on div "Add" at bounding box center [805, 615] width 17 height 9
click at [346, 513] on div "Undo" at bounding box center [346, 615] width 22 height 9
click at [350, 513] on div "Undo" at bounding box center [346, 615] width 22 height 9
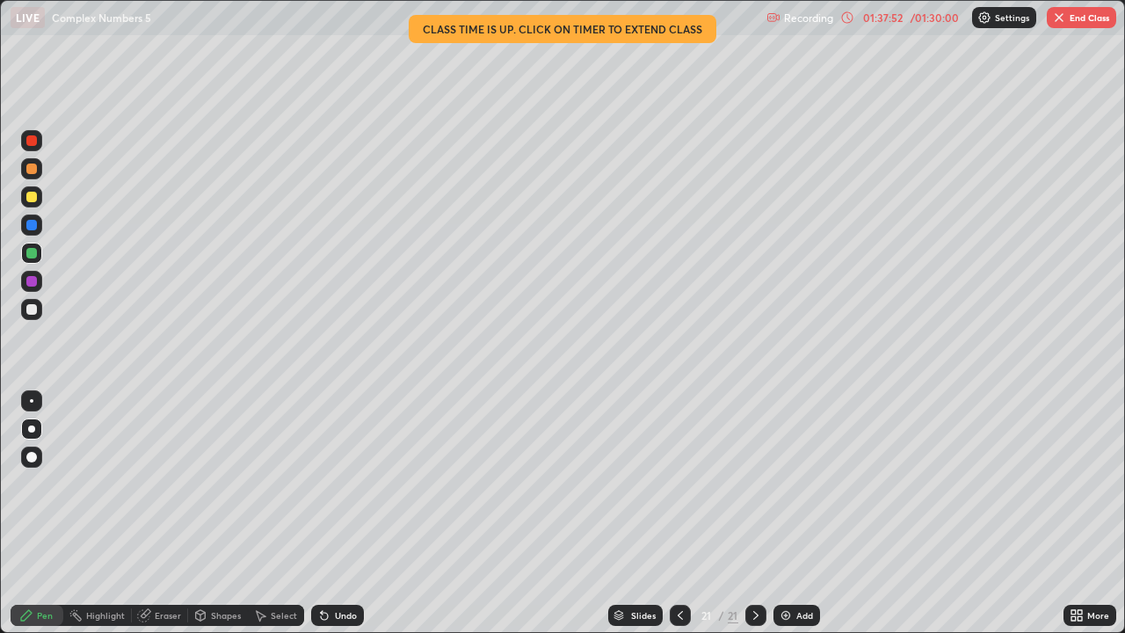
click at [799, 513] on div "Add" at bounding box center [804, 615] width 17 height 9
click at [350, 513] on div "Undo" at bounding box center [346, 615] width 22 height 9
click at [337, 513] on div "Undo" at bounding box center [337, 615] width 53 height 21
click at [1085, 18] on button "End Class" at bounding box center [1081, 17] width 69 height 21
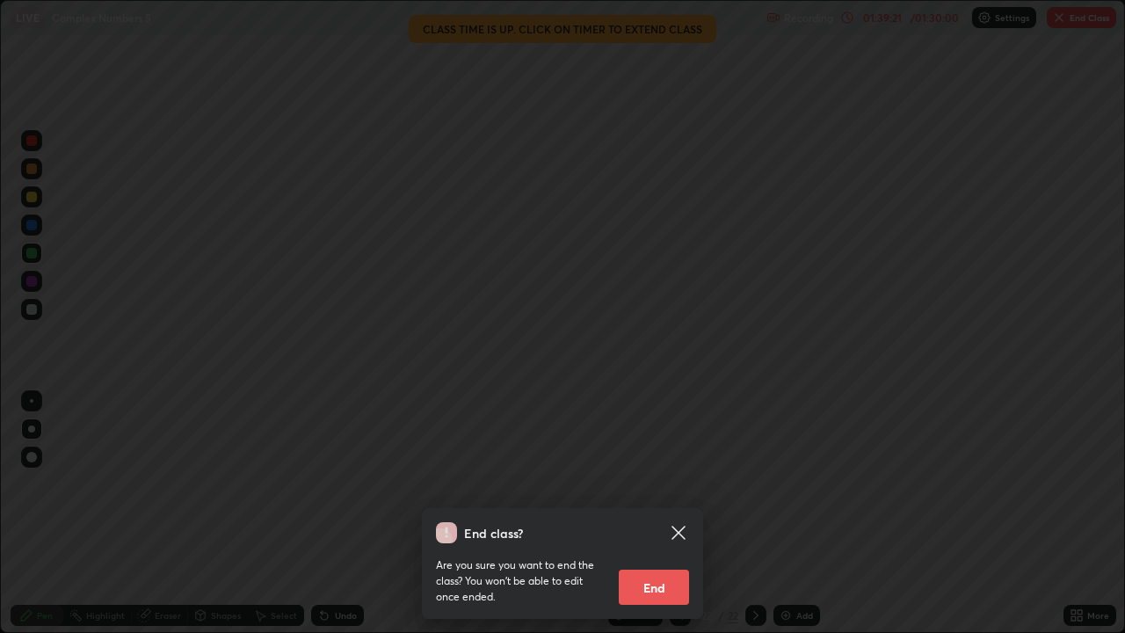
click at [642, 513] on button "End" at bounding box center [654, 587] width 70 height 35
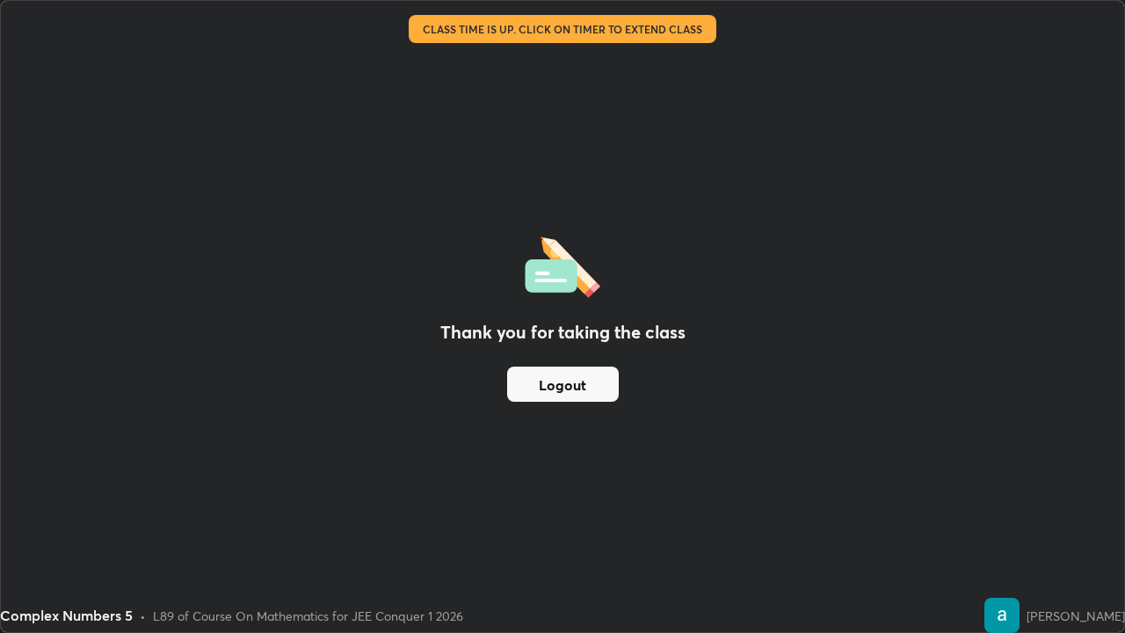
click at [559, 382] on button "Logout" at bounding box center [563, 384] width 112 height 35
click at [554, 378] on button "Logout" at bounding box center [563, 384] width 112 height 35
click at [549, 380] on button "Logout" at bounding box center [563, 384] width 112 height 35
click at [557, 378] on button "Logout" at bounding box center [563, 384] width 112 height 35
